Goal: Task Accomplishment & Management: Use online tool/utility

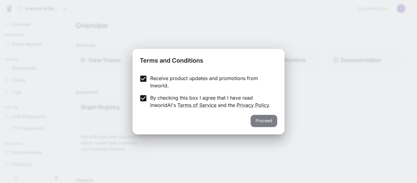
click at [262, 123] on button "Proceed" at bounding box center [263, 121] width 27 height 12
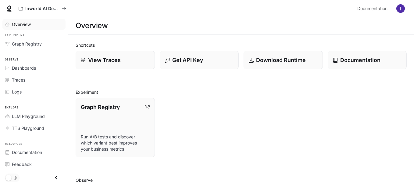
click at [22, 23] on span "Overview" at bounding box center [21, 24] width 19 height 6
click at [27, 66] on span "Dashboards" at bounding box center [24, 68] width 24 height 6
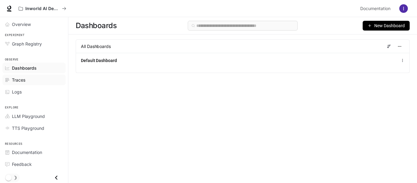
click at [28, 80] on div "Traces" at bounding box center [37, 80] width 51 height 6
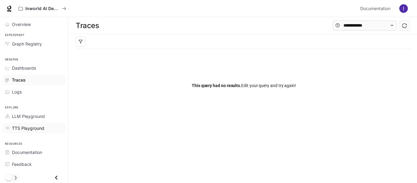
click at [30, 129] on span "TTS Playground" at bounding box center [28, 128] width 32 height 6
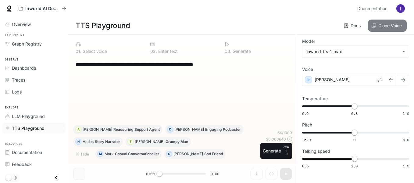
click at [376, 25] on button "Clone Voice" at bounding box center [387, 26] width 39 height 12
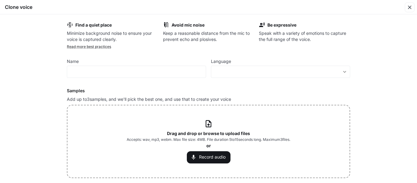
click at [195, 138] on span "Accepts: wav, mp3, webm. Max file size: 4MB. File duration 5 to 15 seconds long…" at bounding box center [209, 139] width 164 height 6
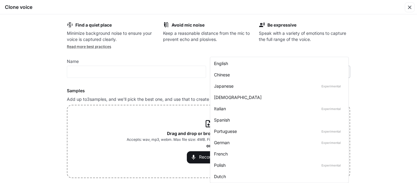
click at [228, 74] on body "**********" at bounding box center [208, 91] width 417 height 183
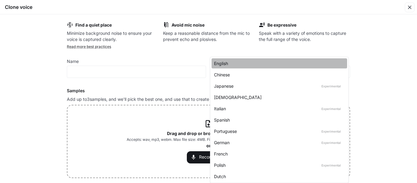
click at [225, 61] on div "English" at bounding box center [278, 63] width 128 height 6
type input "*****"
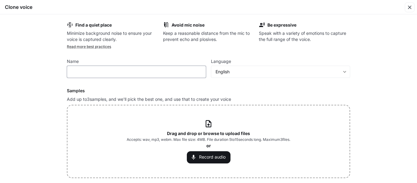
click at [169, 69] on input "text" at bounding box center [136, 72] width 138 height 6
type input "****"
click at [404, 141] on div "Find a quiet place Minimize background noise to ensure your voice is captured c…" at bounding box center [208, 98] width 417 height 168
click at [231, 131] on b "Drag and drop or browse to upload files" at bounding box center [208, 133] width 83 height 5
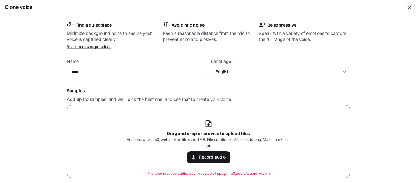
click at [191, 137] on span "Accepts: wav, mp3, webm. Max file size: 4MB. File duration 5 to 15 seconds long…" at bounding box center [209, 139] width 164 height 6
click at [139, 138] on span "Accepts: wav, mp3, webm. Max file size: 4MB. File duration 5 to 15 seconds long…" at bounding box center [209, 139] width 164 height 6
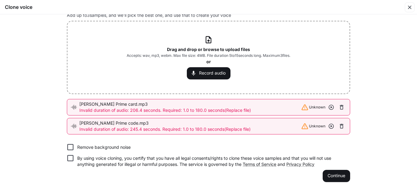
scroll to position [90, 0]
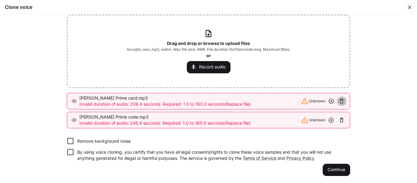
click at [343, 100] on icon "button" at bounding box center [341, 101] width 6 height 6
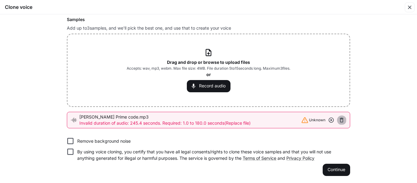
click at [341, 119] on icon "button" at bounding box center [342, 120] width 4 height 5
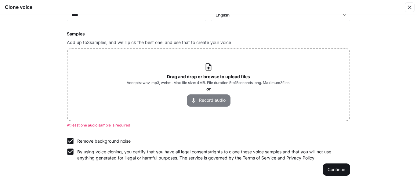
click at [194, 96] on button "Record audio" at bounding box center [209, 100] width 44 height 12
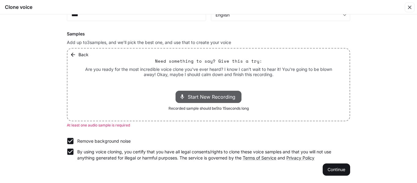
drag, startPoint x: 182, startPoint y: 93, endPoint x: 130, endPoint y: 84, distance: 53.6
click at [130, 84] on div "Back Need something to say? Give this a try: Are you ready for the most incredi…" at bounding box center [208, 85] width 282 height 72
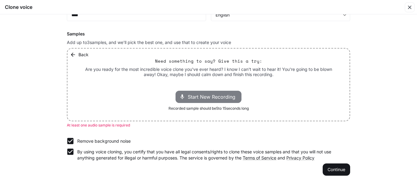
click at [180, 95] on icon at bounding box center [182, 96] width 4 height 5
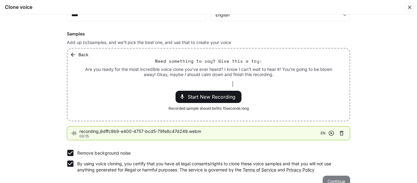
click at [344, 178] on button "Continue" at bounding box center [335, 181] width 27 height 12
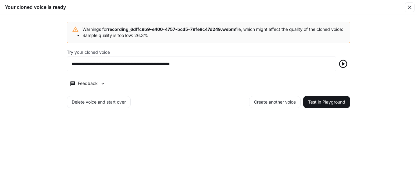
scroll to position [0, 0]
click at [344, 67] on icon "button" at bounding box center [343, 64] width 8 height 8
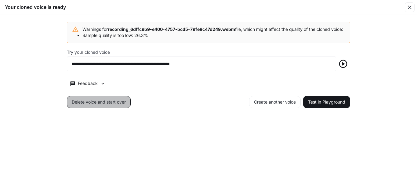
click at [103, 108] on button "Delete voice and start over" at bounding box center [99, 102] width 64 height 12
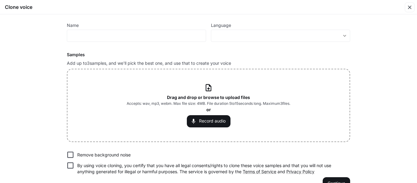
scroll to position [50, 0]
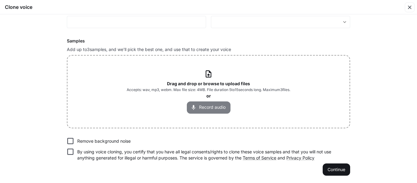
click at [213, 104] on button "Record audio" at bounding box center [209, 107] width 44 height 12
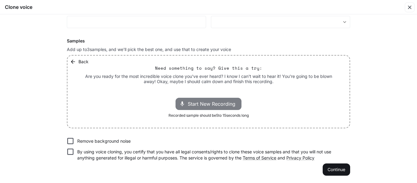
click at [230, 99] on div "Start New Recording" at bounding box center [208, 104] width 66 height 12
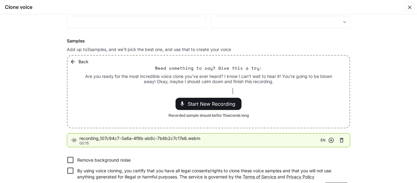
click at [400, 165] on div "Find a quiet place Minimize background noise to ensure your voice is captured c…" at bounding box center [208, 98] width 417 height 168
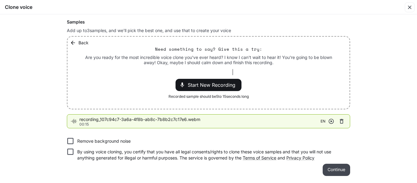
click at [346, 169] on button "Continue" at bounding box center [335, 170] width 27 height 12
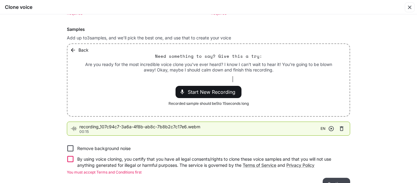
scroll to position [76, 0]
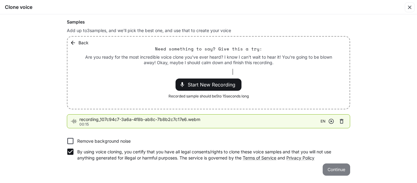
click at [333, 168] on button "Continue" at bounding box center [335, 169] width 27 height 12
click at [334, 171] on button "Continue" at bounding box center [335, 169] width 27 height 12
click at [329, 169] on button "Continue" at bounding box center [335, 169] width 27 height 12
click at [336, 173] on button "Continue" at bounding box center [335, 169] width 27 height 12
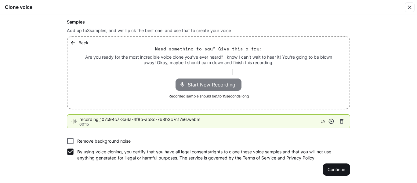
click at [232, 80] on div "Start New Recording" at bounding box center [208, 84] width 66 height 12
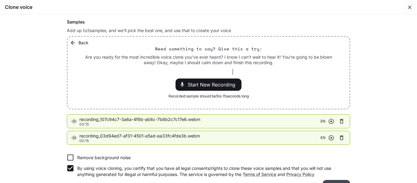
click at [329, 181] on button "Continue" at bounding box center [335, 186] width 27 height 12
click at [231, 85] on span "Start New Recording" at bounding box center [213, 84] width 51 height 7
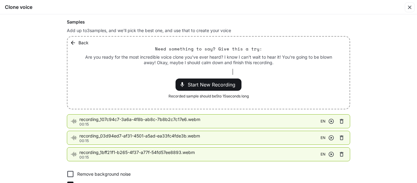
scroll to position [109, 0]
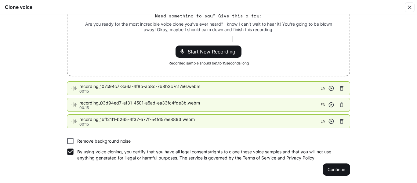
click at [235, 82] on li "recording_107c94c7-3a6a-4f8b-ab8c-7b8b2c7c17e6.webm 00:15 EN" at bounding box center [208, 88] width 283 height 14
click at [233, 88] on span "recording_107c94c7-3a6a-4f8b-ab8c-7b8b2c7c17e6.webm" at bounding box center [199, 86] width 241 height 6
click at [330, 173] on button "Continue" at bounding box center [335, 169] width 27 height 12
click at [341, 169] on button "Continue" at bounding box center [335, 169] width 27 height 12
click at [331, 165] on button "Continue" at bounding box center [335, 169] width 27 height 12
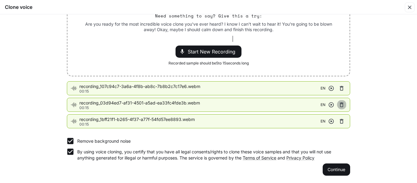
click at [340, 106] on icon "button" at bounding box center [341, 105] width 6 height 6
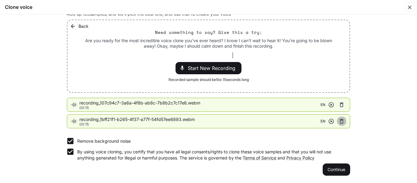
click at [340, 119] on icon "button" at bounding box center [342, 121] width 4 height 5
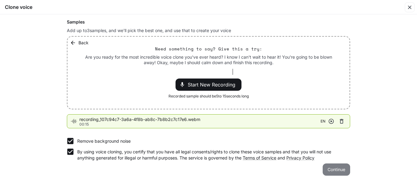
click at [332, 166] on button "Continue" at bounding box center [335, 169] width 27 height 12
click at [409, 5] on icon "button" at bounding box center [409, 7] width 6 height 6
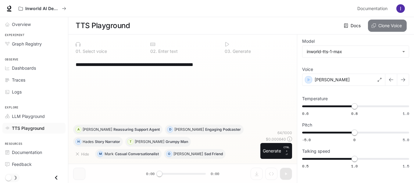
click at [385, 23] on button "Clone Voice" at bounding box center [387, 26] width 39 height 12
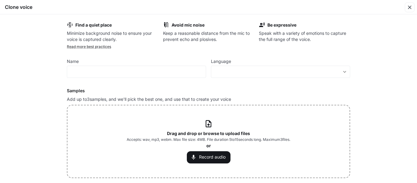
drag, startPoint x: 347, startPoint y: 168, endPoint x: 397, endPoint y: 158, distance: 50.9
click at [397, 158] on div "Find a quiet place Minimize background noise to ensure your voice is captured c…" at bounding box center [208, 98] width 417 height 168
click at [187, 69] on input "text" at bounding box center [136, 72] width 138 height 6
type input "****"
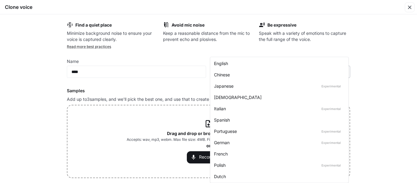
click at [288, 74] on body "**********" at bounding box center [208, 91] width 417 height 183
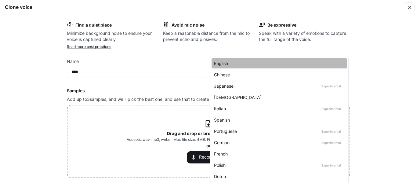
click at [260, 63] on div "English" at bounding box center [278, 63] width 128 height 6
type input "*****"
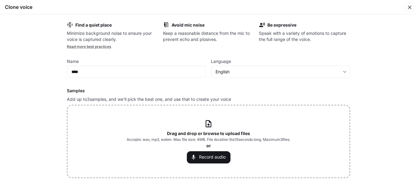
scroll to position [50, 0]
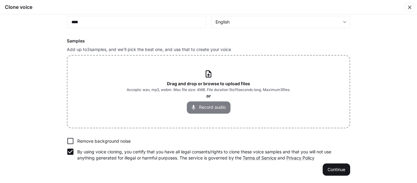
click at [192, 108] on icon "button" at bounding box center [194, 107] width 4 height 5
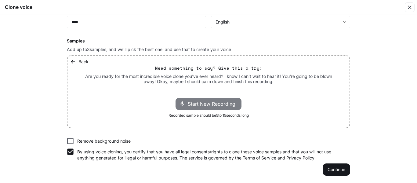
click at [192, 107] on span "Start New Recording" at bounding box center [213, 103] width 51 height 7
click at [192, 107] on span "Stop Recording" at bounding box center [202, 103] width 36 height 7
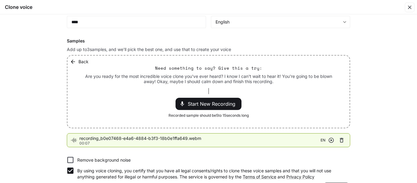
click at [340, 141] on icon "button" at bounding box center [342, 140] width 4 height 5
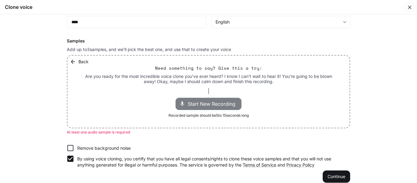
click at [210, 105] on span "Start New Recording" at bounding box center [213, 103] width 51 height 7
click at [211, 99] on div "Stop Recording 00:03" at bounding box center [213, 103] width 59 height 9
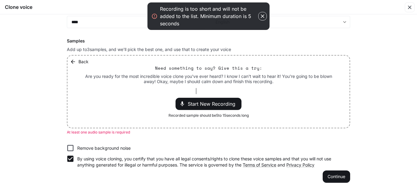
drag, startPoint x: 196, startPoint y: 87, endPoint x: 182, endPoint y: 90, distance: 13.8
click at [182, 90] on div "Back Need something to say? Give this a try: Are you ready for the most incredi…" at bounding box center [208, 92] width 282 height 72
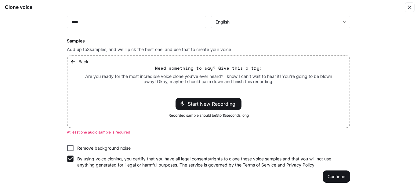
click at [192, 90] on div at bounding box center [208, 91] width 49 height 6
click at [187, 93] on div at bounding box center [208, 91] width 49 height 6
click at [173, 94] on div "Back Need something to say? Give this a try: Are you ready for the most incredi…" at bounding box center [208, 92] width 282 height 72
click at [77, 59] on button "Back" at bounding box center [80, 62] width 22 height 12
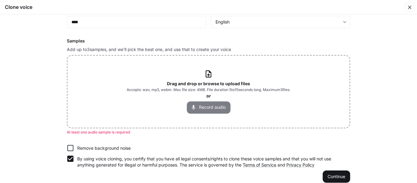
click at [193, 105] on icon "button" at bounding box center [193, 107] width 6 height 6
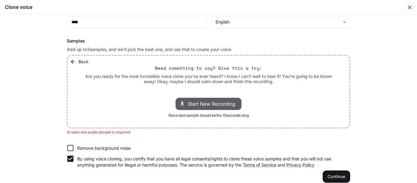
click at [193, 105] on span "Start New Recording" at bounding box center [213, 103] width 51 height 7
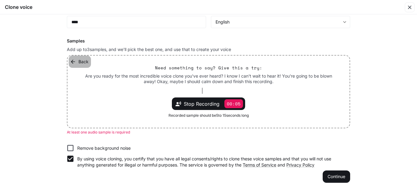
click at [78, 60] on button "Back" at bounding box center [80, 62] width 22 height 12
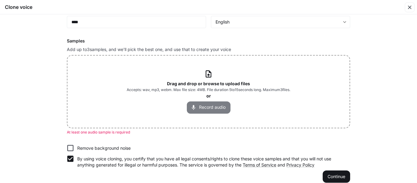
click at [194, 109] on icon "button" at bounding box center [193, 107] width 6 height 6
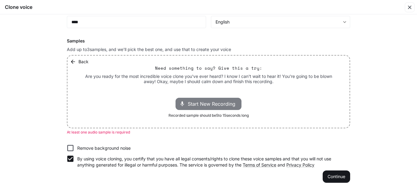
click at [214, 99] on div "Start New Recording" at bounding box center [208, 104] width 66 height 12
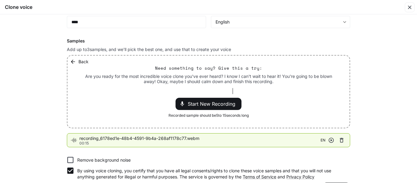
scroll to position [69, 0]
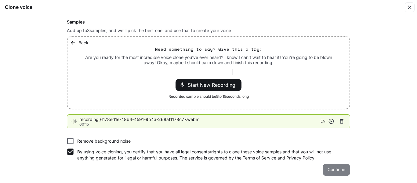
click at [339, 164] on button "Continue" at bounding box center [335, 170] width 27 height 12
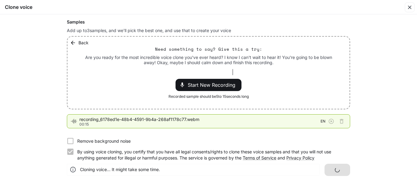
scroll to position [0, 0]
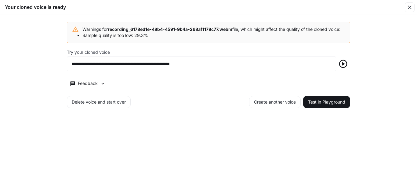
click at [343, 62] on icon "button" at bounding box center [343, 64] width 10 height 10
click at [347, 63] on icon "button" at bounding box center [343, 64] width 8 height 8
click at [332, 96] on button "Test in Playground" at bounding box center [326, 102] width 47 height 12
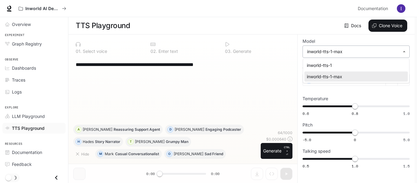
click at [345, 53] on body "**********" at bounding box center [208, 91] width 417 height 183
click at [345, 53] on div at bounding box center [208, 91] width 417 height 183
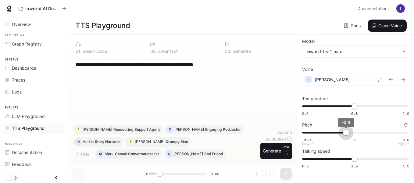
click at [346, 131] on span "-5.0 0 5.0 -0.8" at bounding box center [354, 132] width 105 height 9
type input "****"
click at [343, 131] on span "-1.1" at bounding box center [343, 132] width 6 height 6
click at [239, 95] on div "**********" at bounding box center [182, 90] width 219 height 67
click at [240, 68] on textarea "**********" at bounding box center [183, 64] width 214 height 7
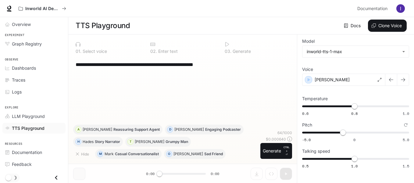
click at [240, 68] on textarea "**********" at bounding box center [183, 64] width 214 height 7
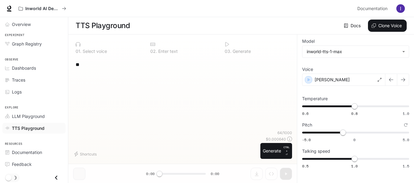
type textarea "*"
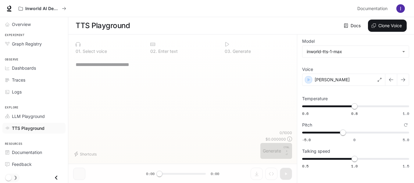
click at [163, 70] on div "* ​" at bounding box center [183, 64] width 214 height 15
drag, startPoint x: 163, startPoint y: 70, endPoint x: 126, endPoint y: 61, distance: 37.7
click at [126, 61] on textarea at bounding box center [183, 64] width 214 height 7
paste textarea "**********"
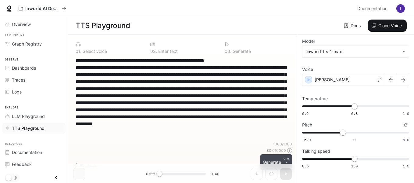
type textarea "**********"
click at [269, 159] on button "Generate CTRL + ⏎" at bounding box center [277, 162] width 32 height 16
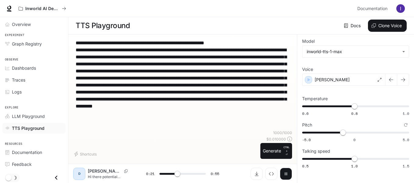
click at [282, 172] on button "button" at bounding box center [286, 173] width 12 height 12
click at [400, 8] on img "button" at bounding box center [401, 8] width 9 height 9
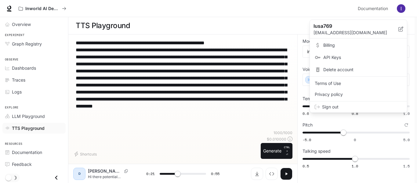
drag, startPoint x: 328, startPoint y: 103, endPoint x: 333, endPoint y: 106, distance: 6.2
click at [333, 106] on span "Sign out" at bounding box center [362, 107] width 80 height 6
type input "****"
